Goal: Task Accomplishment & Management: Complete application form

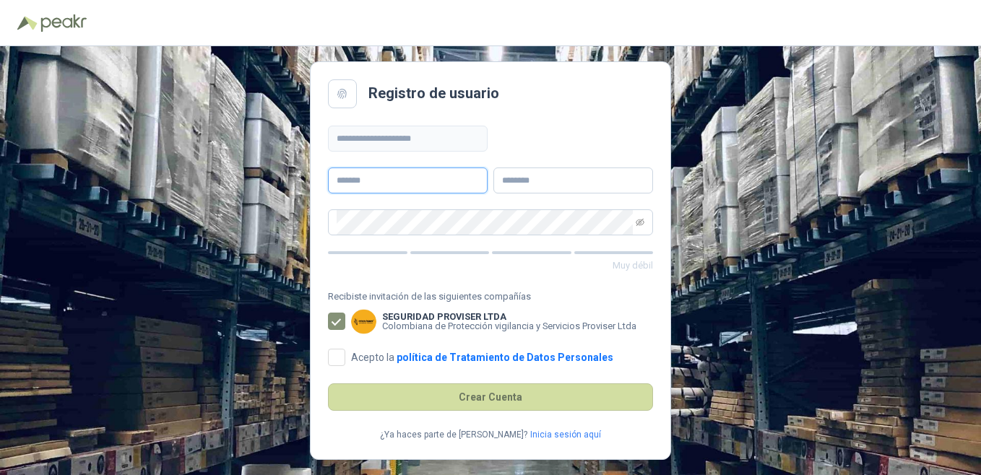
click at [419, 187] on input "text" at bounding box center [408, 181] width 160 height 26
type input "*****"
click at [537, 178] on input "text" at bounding box center [573, 181] width 160 height 26
type input "*******"
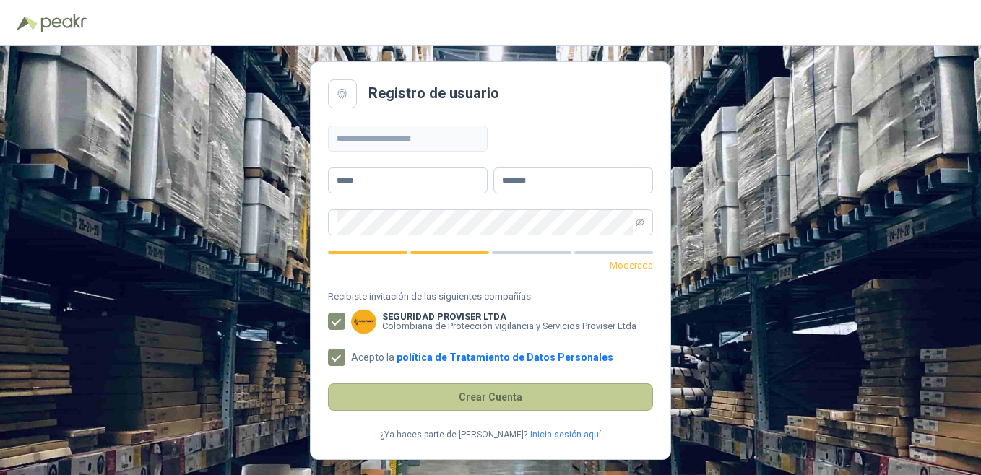
click at [485, 399] on button "Crear Cuenta" at bounding box center [490, 397] width 325 height 27
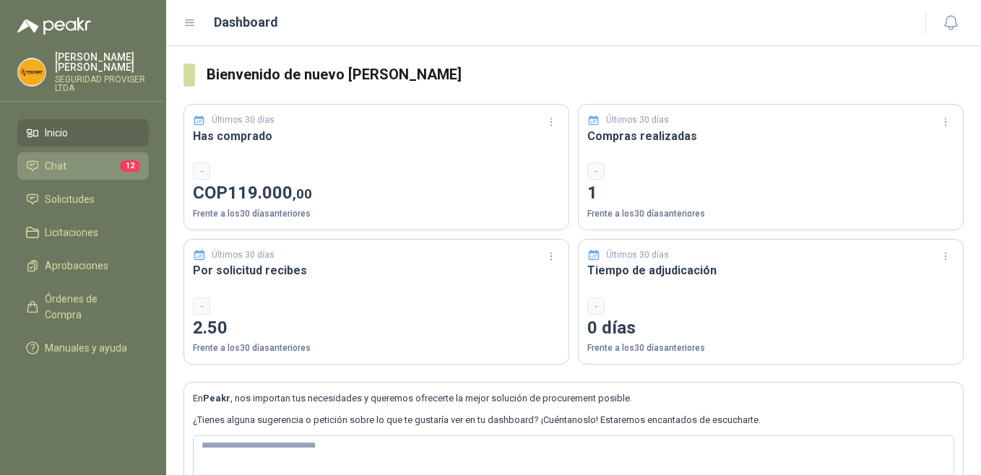
click at [67, 158] on li "Chat 12" at bounding box center [83, 166] width 114 height 16
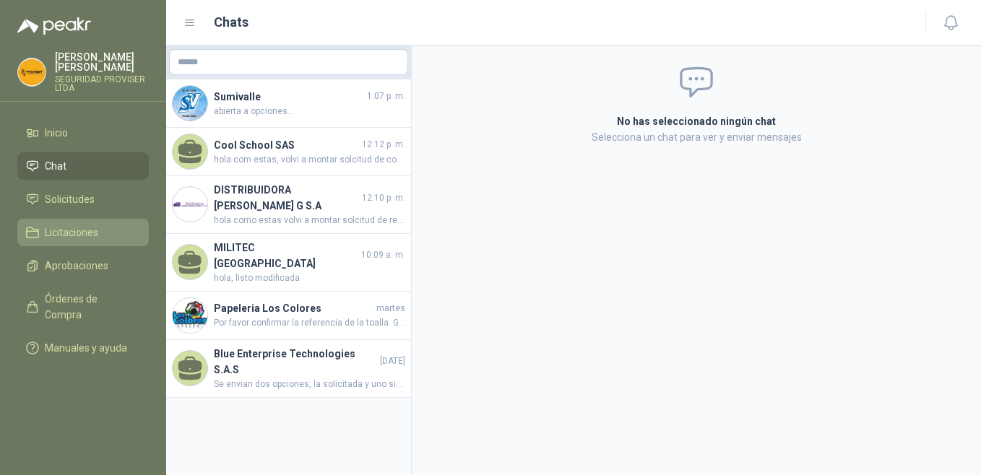
click at [83, 227] on span "Licitaciones" at bounding box center [71, 233] width 53 height 16
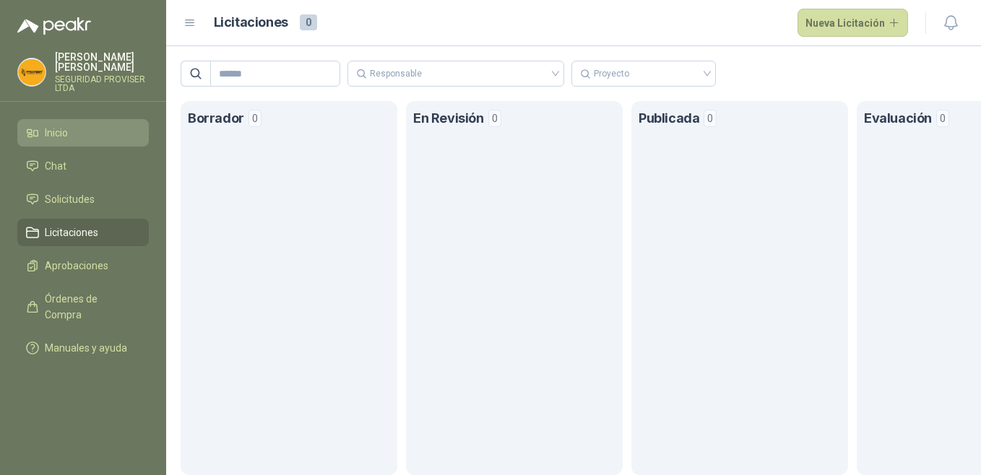
click at [74, 125] on li "Inicio" at bounding box center [83, 133] width 114 height 16
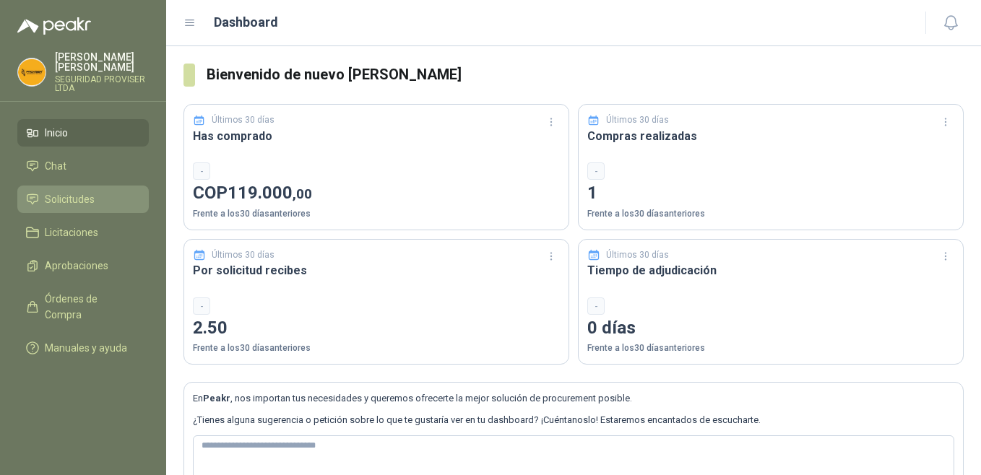
click at [64, 191] on span "Solicitudes" at bounding box center [70, 199] width 50 height 16
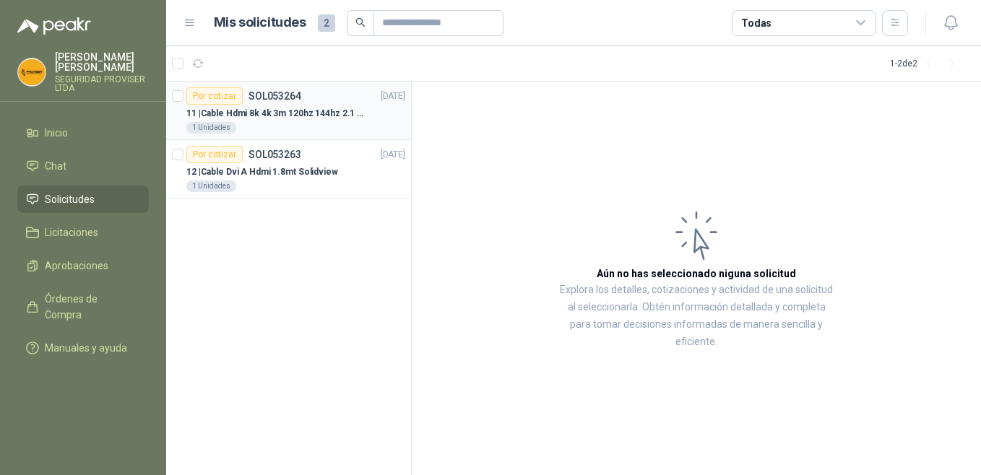
click at [330, 123] on div "1 Unidades" at bounding box center [295, 128] width 219 height 12
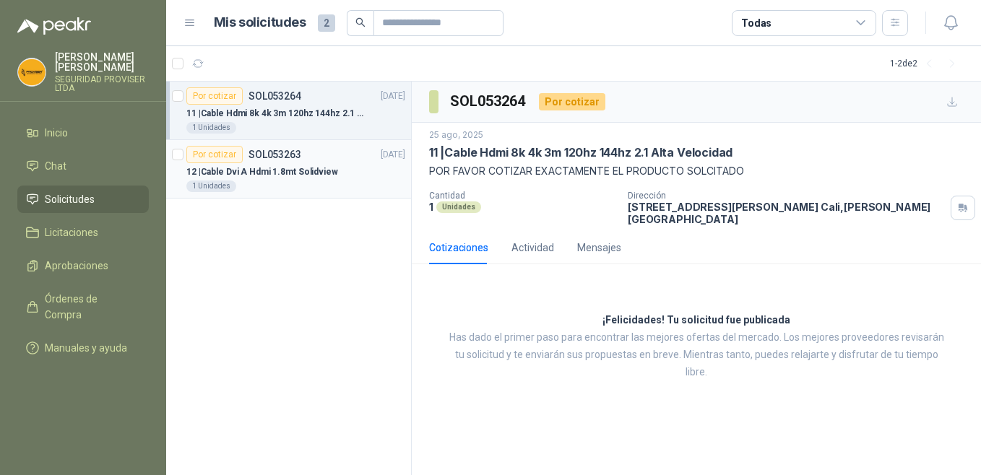
click at [345, 170] on div "12 | Cable Dvi A Hdmi 1.8mt Solidview" at bounding box center [295, 171] width 219 height 17
click at [336, 117] on p "11 | Cable Hdmi 8k 4k 3m 120hz 144hz 2.1 Alta Velocidad" at bounding box center [276, 114] width 180 height 14
click at [330, 177] on div "12 | Cable Dvi A Hdmi 1.8mt Solidview" at bounding box center [295, 171] width 219 height 17
click at [313, 115] on p "11 | Cable Hdmi 8k 4k 3m 120hz 144hz 2.1 Alta Velocidad" at bounding box center [276, 114] width 180 height 14
click at [530, 251] on div "Actividad" at bounding box center [532, 248] width 43 height 16
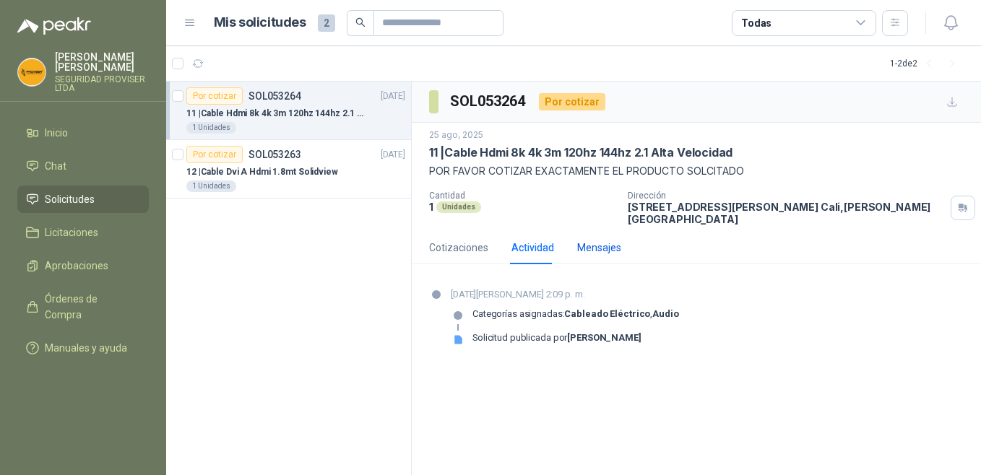
click at [615, 249] on div "Mensajes" at bounding box center [599, 248] width 44 height 16
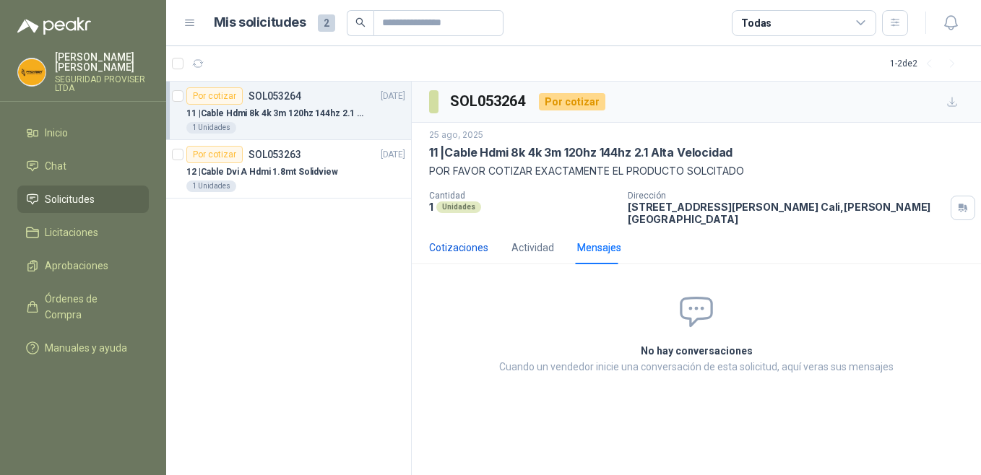
click at [448, 243] on div "Cotizaciones" at bounding box center [458, 248] width 59 height 16
